Goal: Information Seeking & Learning: Learn about a topic

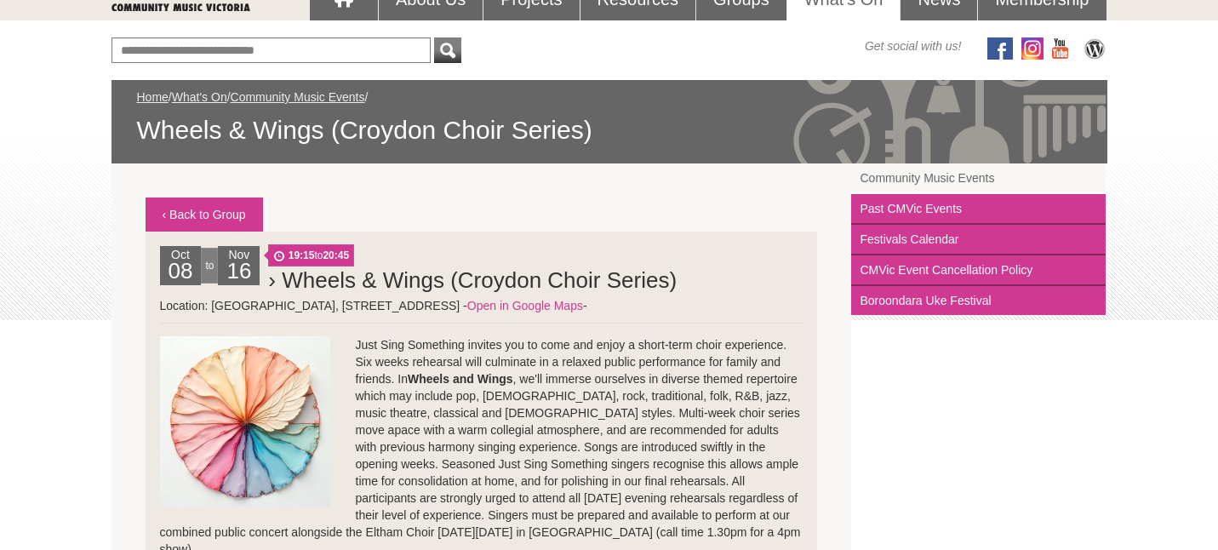
scroll to position [185, 0]
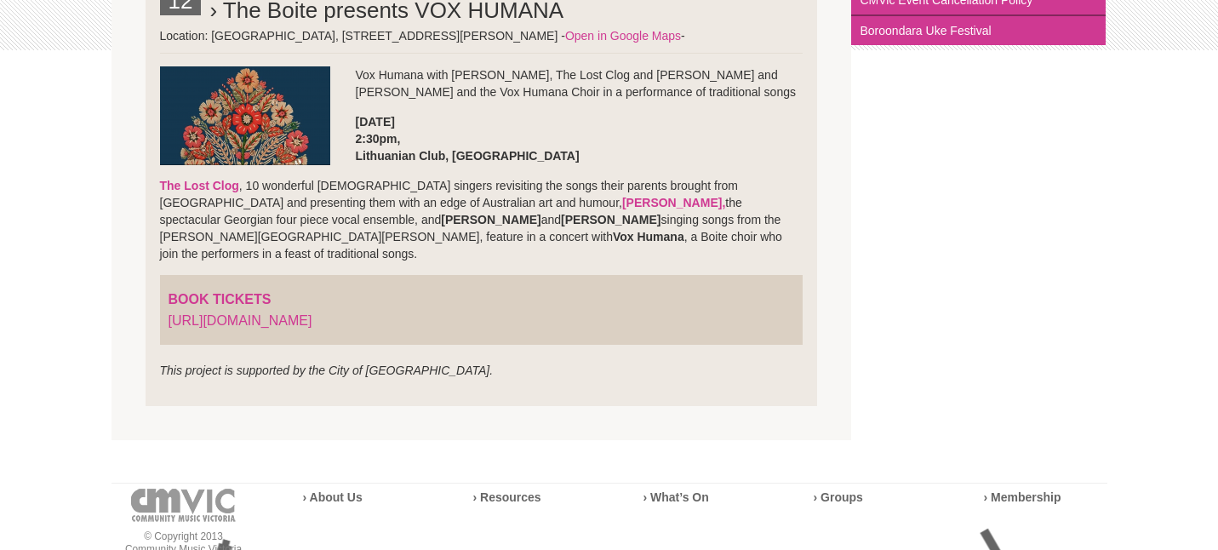
scroll to position [454, 0]
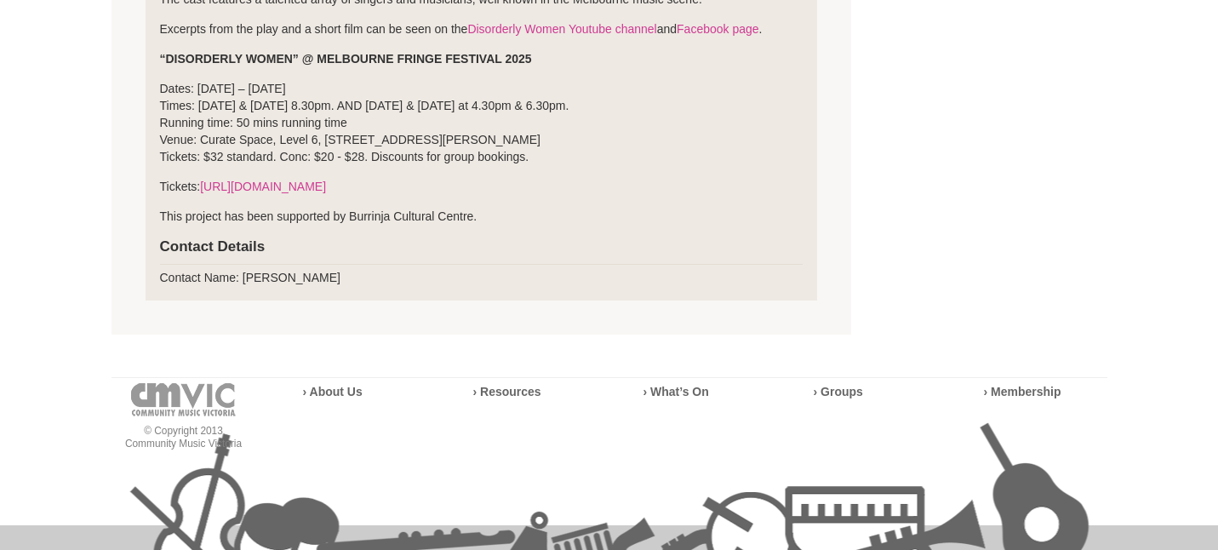
scroll to position [696, 0]
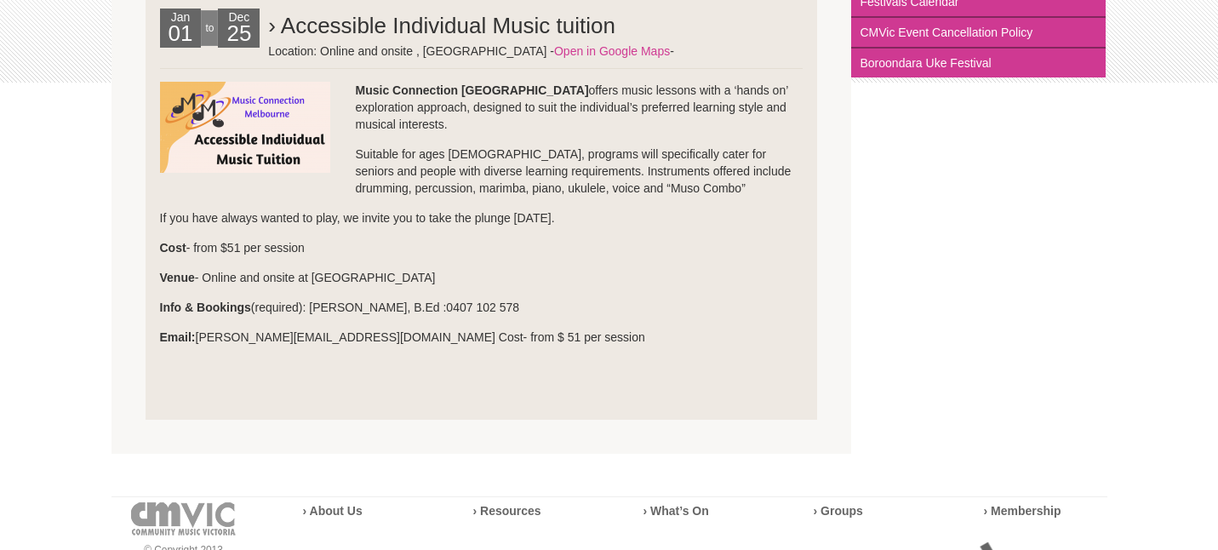
scroll to position [431, 0]
